Goal: Find specific page/section: Find specific page/section

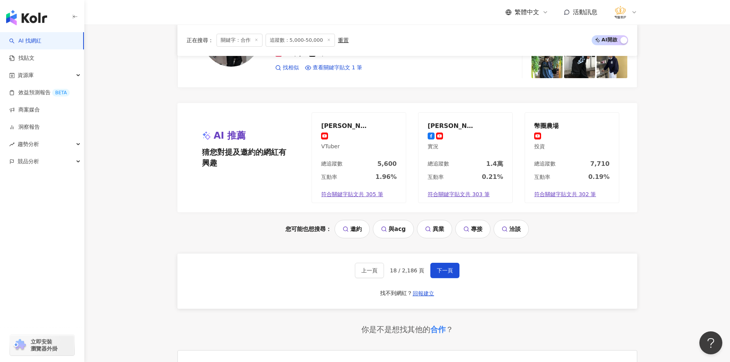
scroll to position [1613, 0]
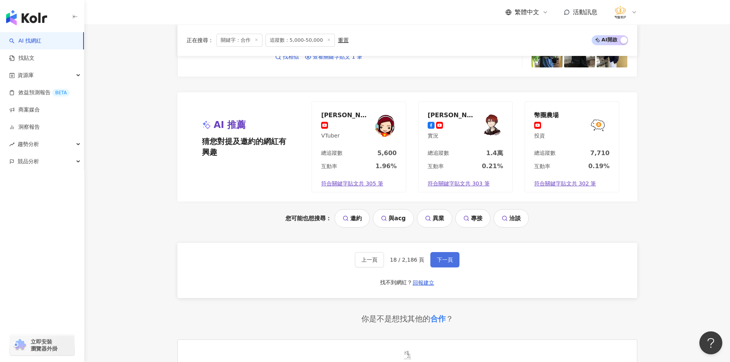
click at [447, 264] on button "下一頁" at bounding box center [444, 259] width 29 height 15
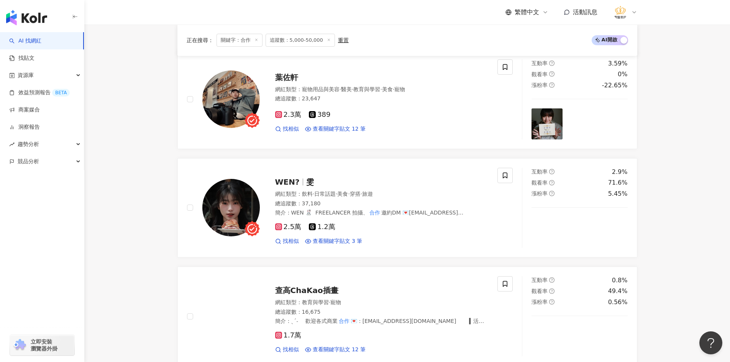
scroll to position [283, 0]
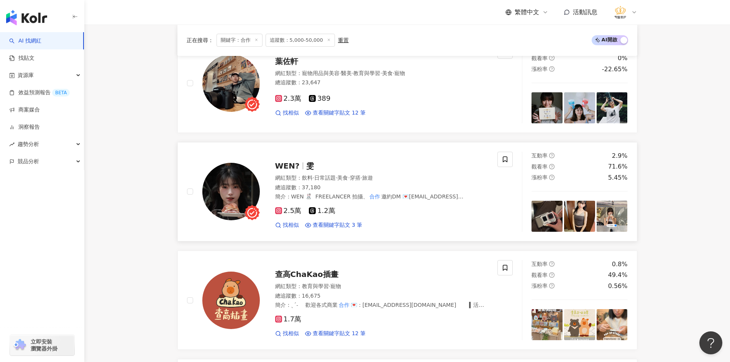
click at [247, 193] on img at bounding box center [230, 191] width 57 height 57
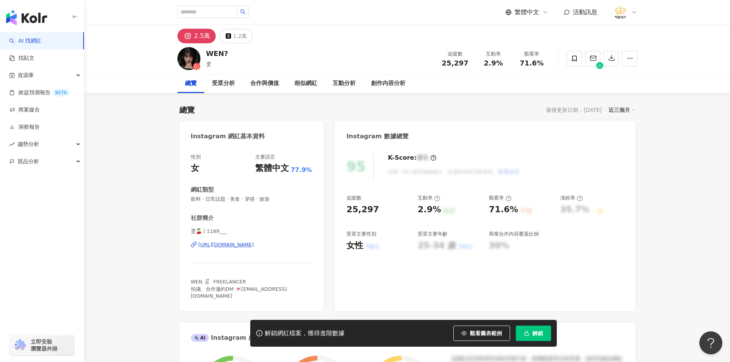
click at [238, 247] on div "[URL][DOMAIN_NAME]" at bounding box center [226, 244] width 56 height 7
click at [574, 63] on span at bounding box center [574, 58] width 15 height 15
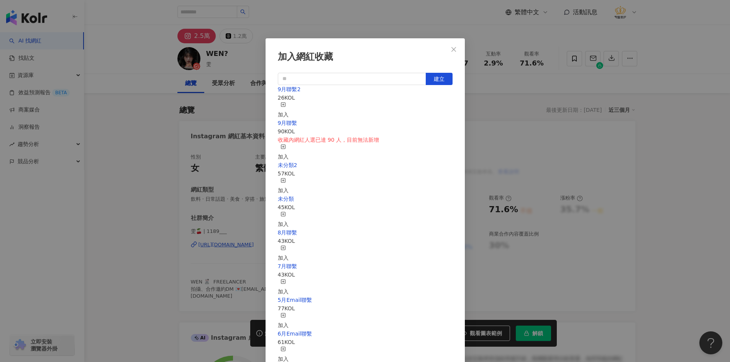
click at [288, 105] on div "加入" at bounding box center [283, 110] width 11 height 17
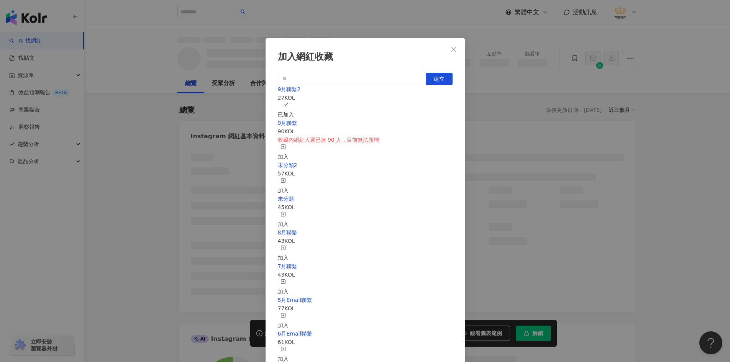
drag, startPoint x: 454, startPoint y: 51, endPoint x: 251, endPoint y: 6, distance: 208.1
click at [455, 51] on icon "close" at bounding box center [454, 49] width 6 height 6
